Goal: Task Accomplishment & Management: Manage account settings

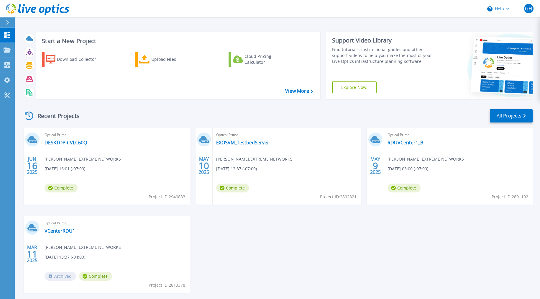
click at [87, 158] on span "[PERSON_NAME] , EXTREME NETWORKS" at bounding box center [83, 159] width 76 height 6
click at [73, 142] on link "DESKTOP-CVLC60Q" at bounding box center [66, 143] width 42 height 6
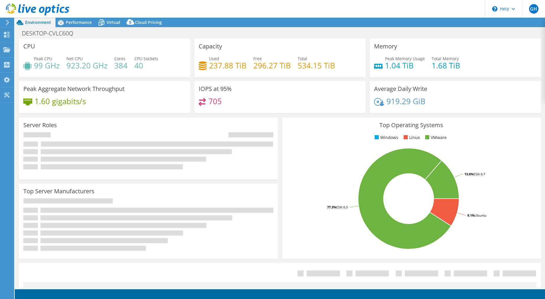
select select "USD"
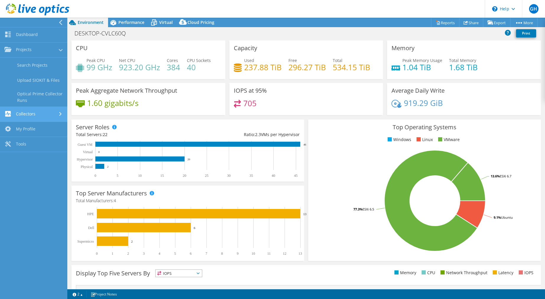
click at [29, 112] on link "Collectors" at bounding box center [33, 114] width 67 height 15
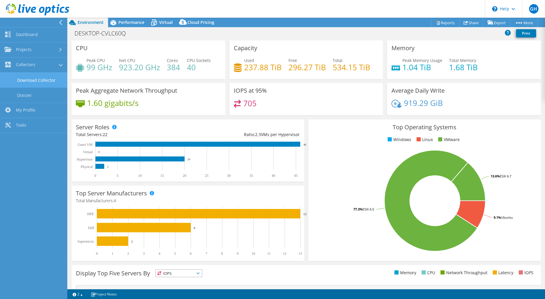
click at [37, 79] on link "Download Collector" at bounding box center [33, 80] width 67 height 15
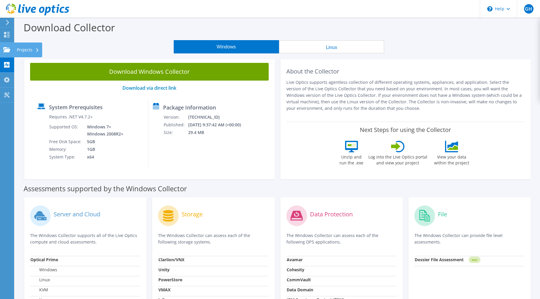
click at [7, 50] on use at bounding box center [6, 49] width 7 height 5
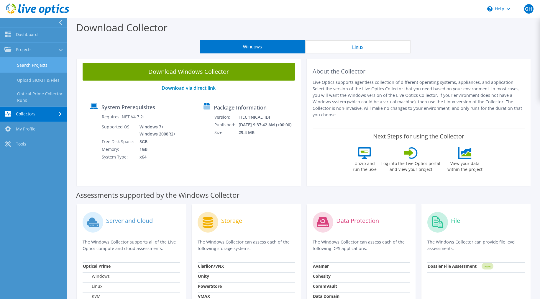
click at [28, 65] on link "Search Projects" at bounding box center [33, 65] width 67 height 15
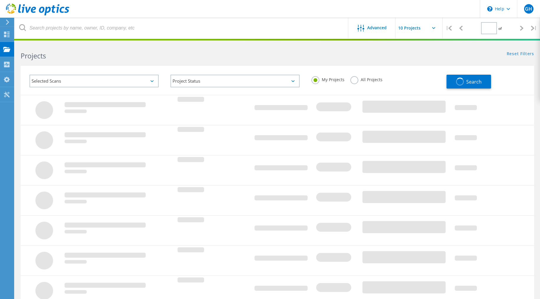
type input "1"
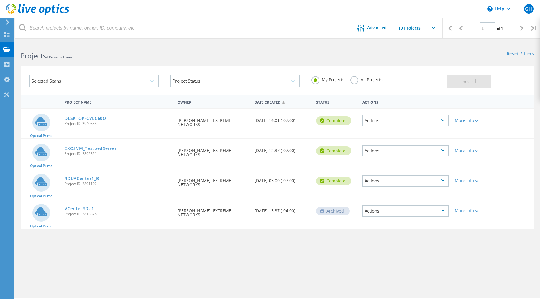
click at [443, 120] on icon at bounding box center [443, 120] width 3 height 2
click at [443, 120] on div "Project Details" at bounding box center [405, 116] width 85 height 9
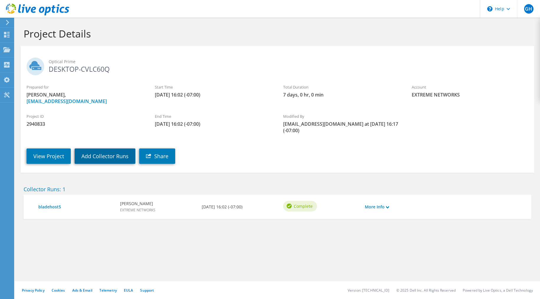
click at [114, 152] on link "Add Collector Runs" at bounding box center [105, 155] width 61 height 15
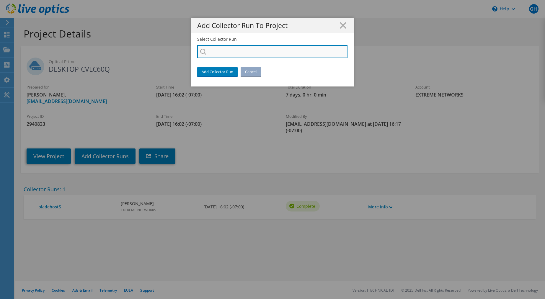
click at [269, 51] on input "Select Collector Run" at bounding box center [272, 51] width 150 height 13
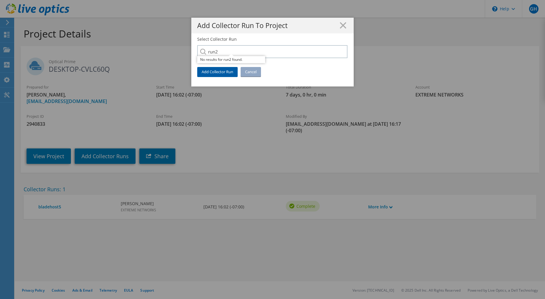
click at [219, 71] on link "Add Collector Run" at bounding box center [217, 71] width 40 height 9
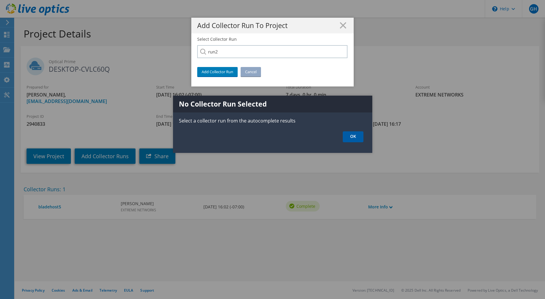
click at [353, 137] on link "OK" at bounding box center [353, 136] width 21 height 11
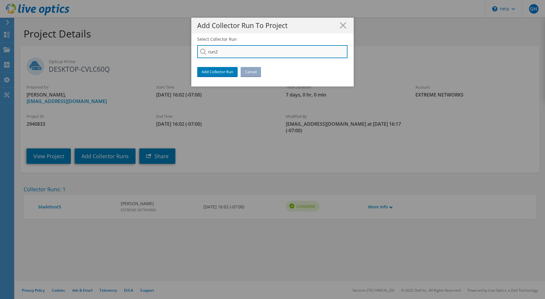
click at [236, 51] on input "run2" at bounding box center [272, 51] width 150 height 13
drag, startPoint x: 236, startPoint y: 51, endPoint x: 211, endPoint y: 46, distance: 26.2
click at [211, 46] on input "run2" at bounding box center [272, 51] width 150 height 13
type input "r"
type input "v"
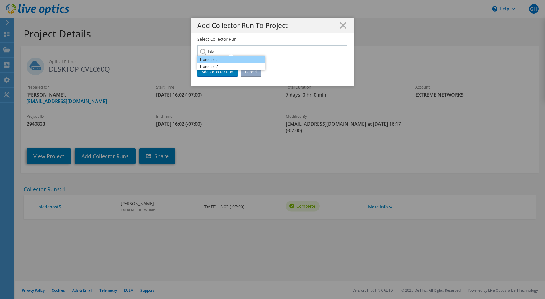
click at [220, 60] on li "bladehost5" at bounding box center [231, 59] width 68 height 7
type input "bladehost5"
click at [215, 72] on link "Add Collector Run" at bounding box center [217, 71] width 40 height 9
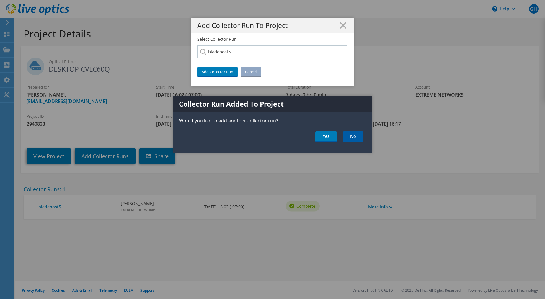
click at [356, 139] on link "No" at bounding box center [353, 136] width 21 height 11
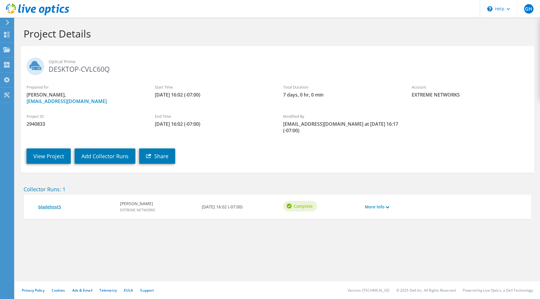
click at [51, 207] on link "bladehost5" at bounding box center [76, 207] width 76 height 6
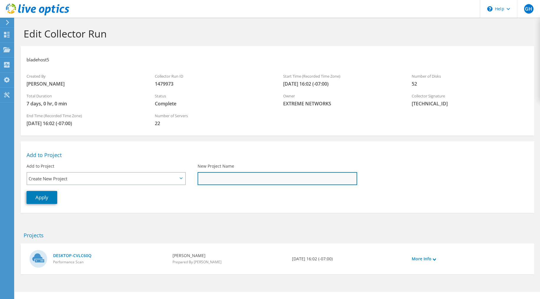
click at [211, 179] on input "New Project Name" at bounding box center [277, 178] width 159 height 13
type input "R"
type input "Run2RDUlab"
click at [38, 197] on link "Apply" at bounding box center [42, 197] width 31 height 13
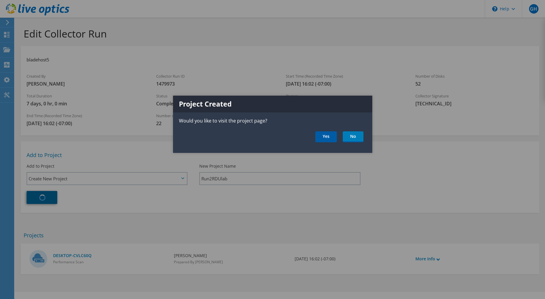
click at [325, 137] on link "Yes" at bounding box center [326, 136] width 22 height 11
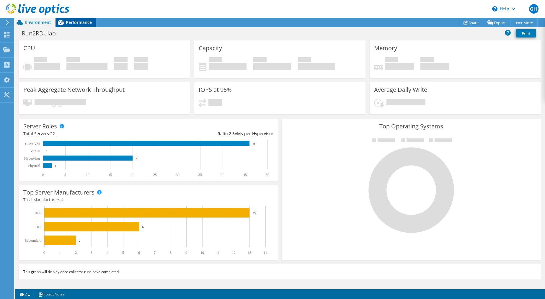
click at [72, 21] on span "Performance" at bounding box center [79, 22] width 26 height 6
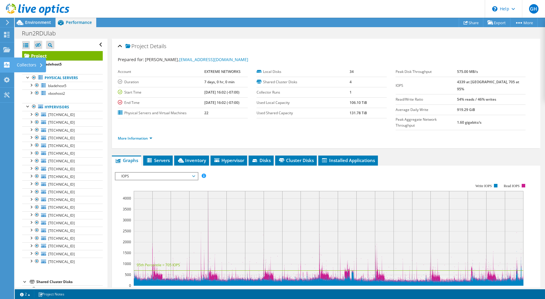
click at [6, 64] on use at bounding box center [7, 65] width 6 height 6
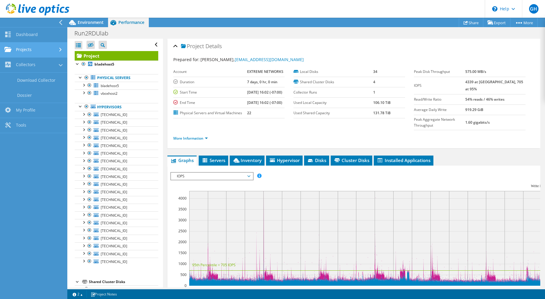
click at [24, 50] on link "Projects" at bounding box center [33, 49] width 67 height 15
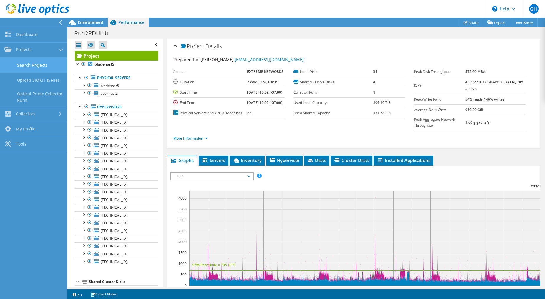
click at [36, 66] on link "Search Projects" at bounding box center [33, 65] width 67 height 15
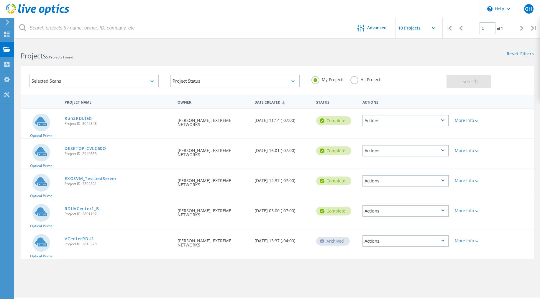
click at [337, 120] on div "Complete" at bounding box center [333, 120] width 35 height 9
click at [414, 116] on div "Actions" at bounding box center [406, 121] width 86 height 12
click at [285, 121] on div "Date Created 09/05/2025, 11:14 (-07:00)" at bounding box center [283, 118] width 62 height 19
click at [206, 120] on div "Requested By Grant Hundertmark, EXTREME NETWORKS" at bounding box center [213, 121] width 77 height 24
click at [78, 122] on span "Project ID: 3042848" at bounding box center [118, 124] width 107 height 4
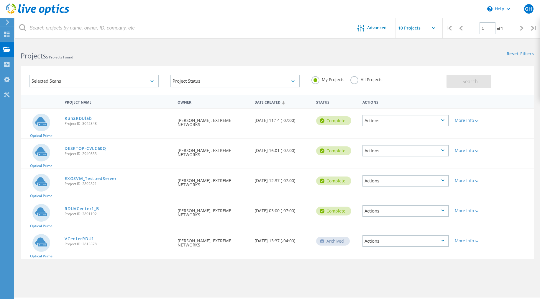
click at [39, 128] on circle at bounding box center [41, 123] width 18 height 18
click at [474, 120] on div "More Info" at bounding box center [472, 120] width 35 height 4
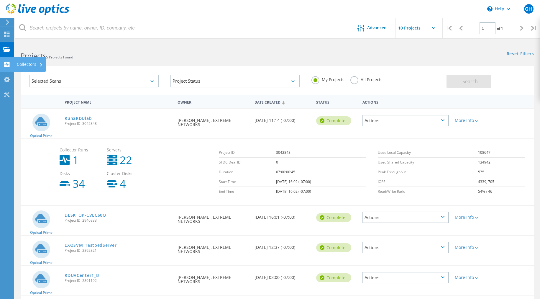
click at [7, 63] on use at bounding box center [7, 65] width 6 height 6
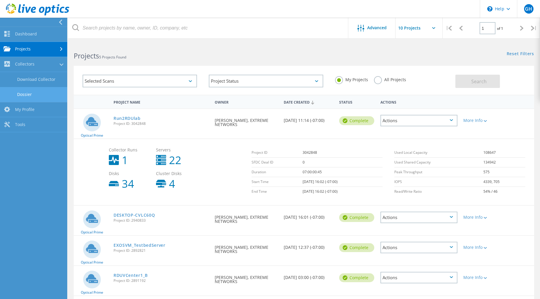
click at [35, 93] on link "Dossier" at bounding box center [33, 94] width 67 height 15
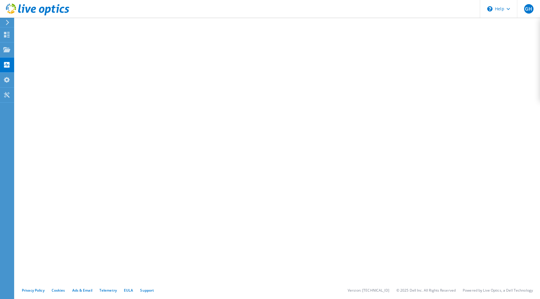
click at [7, 22] on icon at bounding box center [7, 22] width 4 height 5
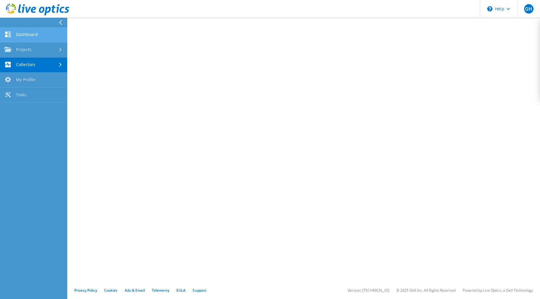
click at [21, 30] on link "Dashboard" at bounding box center [33, 34] width 67 height 15
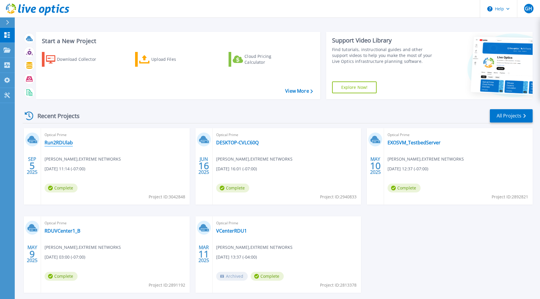
click at [66, 140] on link "Run2RDUlab" at bounding box center [59, 143] width 28 height 6
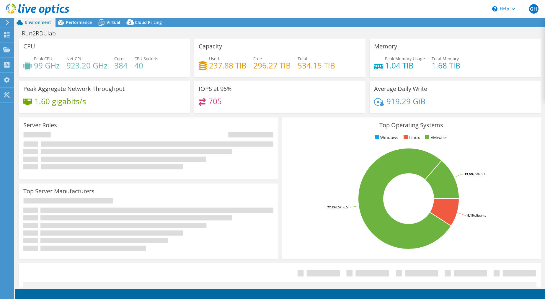
select select "USD"
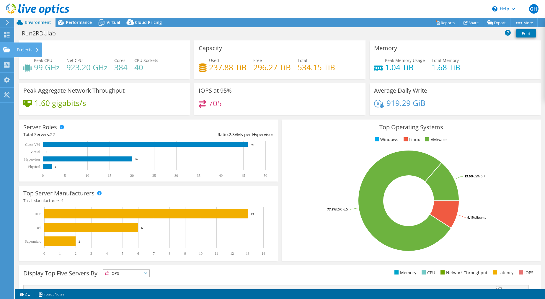
click at [6, 51] on use at bounding box center [6, 49] width 7 height 5
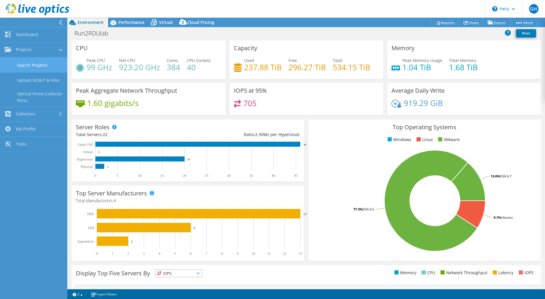
click at [26, 65] on link "Search Projects" at bounding box center [33, 65] width 67 height 15
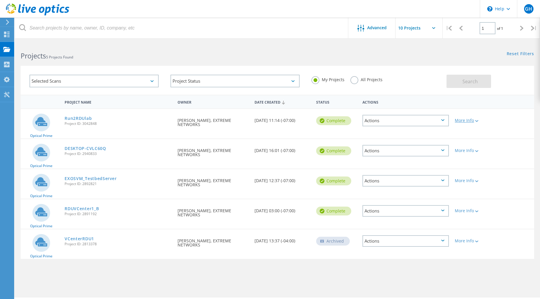
click at [474, 120] on div "More Info" at bounding box center [472, 120] width 35 height 4
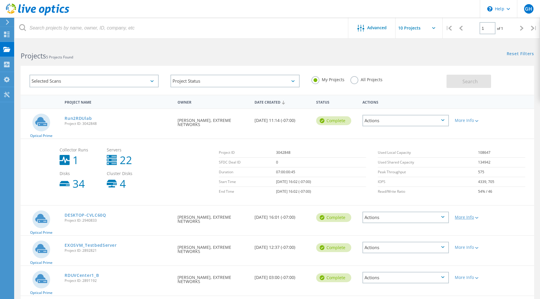
click at [467, 217] on div "More Info" at bounding box center [472, 217] width 35 height 4
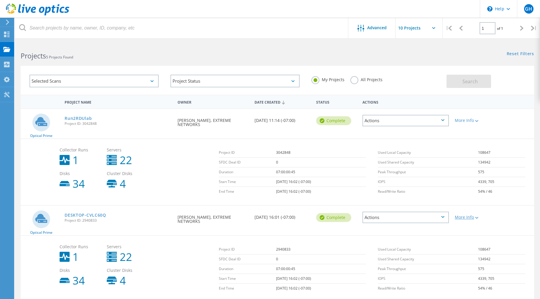
click at [467, 217] on div "More Info" at bounding box center [472, 217] width 35 height 4
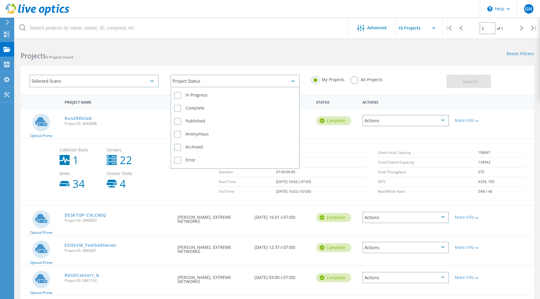
click at [295, 81] on div "Project Status" at bounding box center [235, 81] width 129 height 13
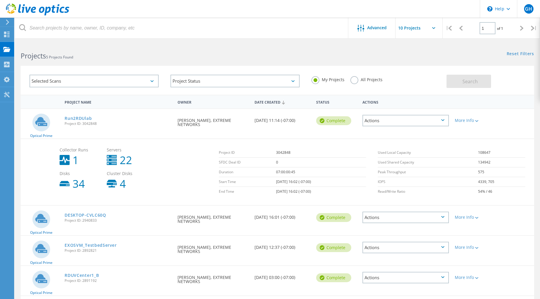
click at [152, 81] on icon at bounding box center [152, 81] width 3 height 2
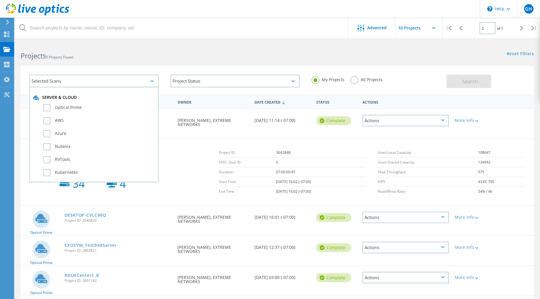
click at [152, 81] on icon at bounding box center [152, 81] width 3 height 2
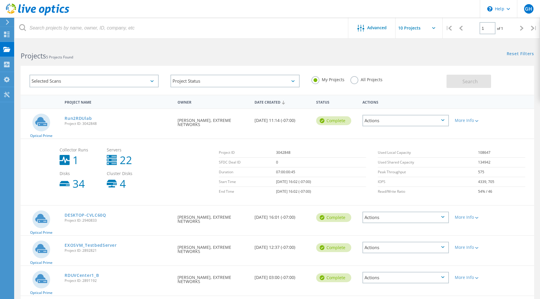
click at [440, 121] on div "Actions" at bounding box center [406, 121] width 86 height 12
click at [380, 133] on div "Delete" at bounding box center [405, 134] width 85 height 9
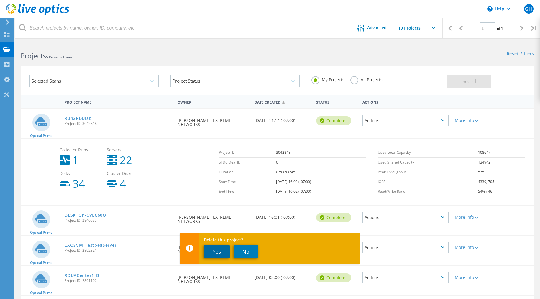
click at [217, 250] on button "Yes" at bounding box center [217, 251] width 26 height 13
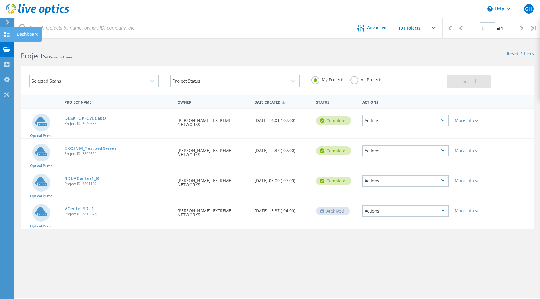
click at [7, 35] on icon at bounding box center [6, 35] width 7 height 6
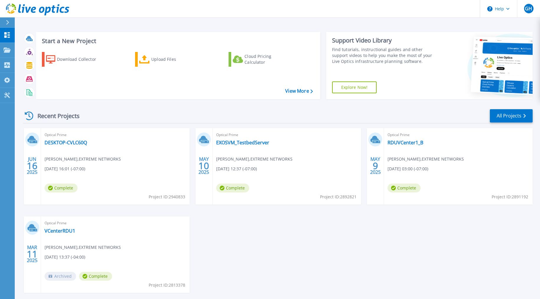
click at [6, 22] on icon at bounding box center [7, 22] width 3 height 5
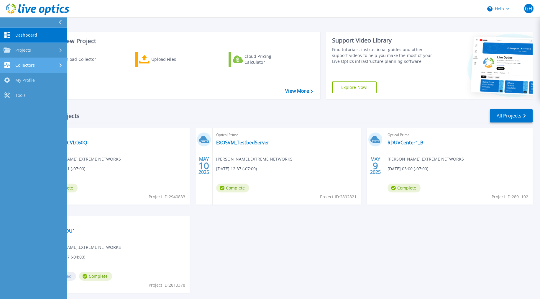
click at [24, 65] on span "Collectors" at bounding box center [24, 65] width 19 height 5
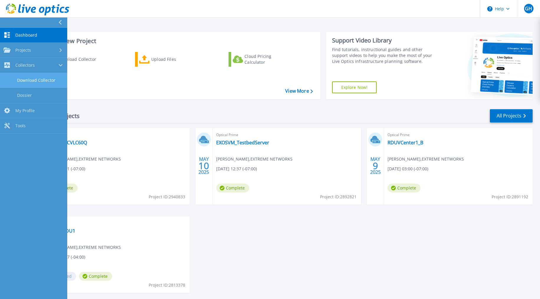
click at [26, 77] on link "Download Collector" at bounding box center [33, 80] width 67 height 15
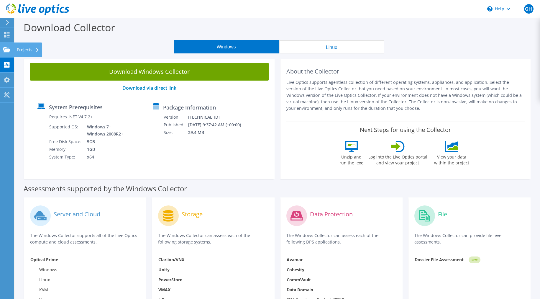
click at [5, 50] on use at bounding box center [6, 49] width 7 height 5
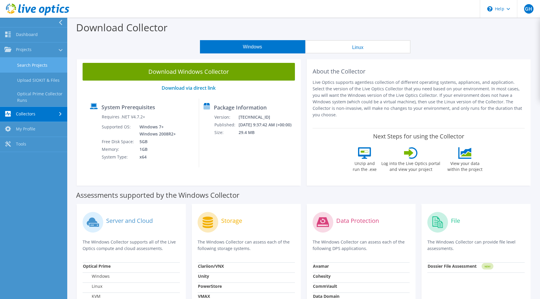
click at [27, 66] on link "Search Projects" at bounding box center [33, 65] width 67 height 15
